Goal: Information Seeking & Learning: Check status

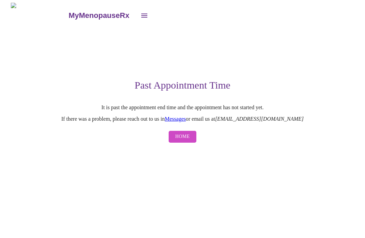
scroll to position [0, 0]
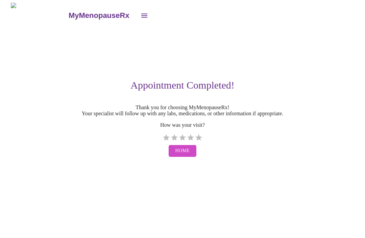
click at [140, 11] on icon "open drawer" at bounding box center [144, 15] width 8 height 8
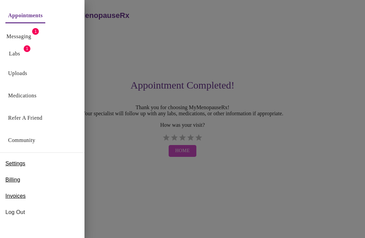
click at [15, 51] on link "Labs" at bounding box center [14, 53] width 11 height 9
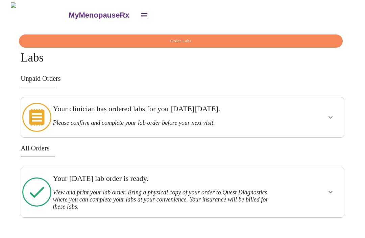
scroll to position [22, 0]
click at [332, 188] on icon "show more" at bounding box center [330, 192] width 8 height 8
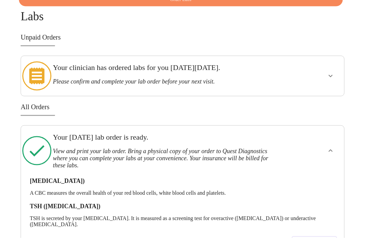
scroll to position [42, 0]
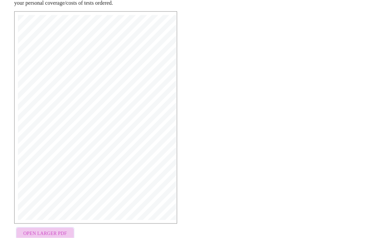
scroll to position [115, 0]
click at [50, 234] on span "Open Larger PDF" at bounding box center [45, 233] width 44 height 8
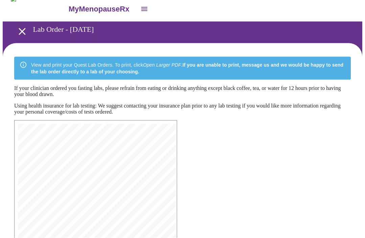
scroll to position [0, 0]
